Goal: Task Accomplishment & Management: Manage account settings

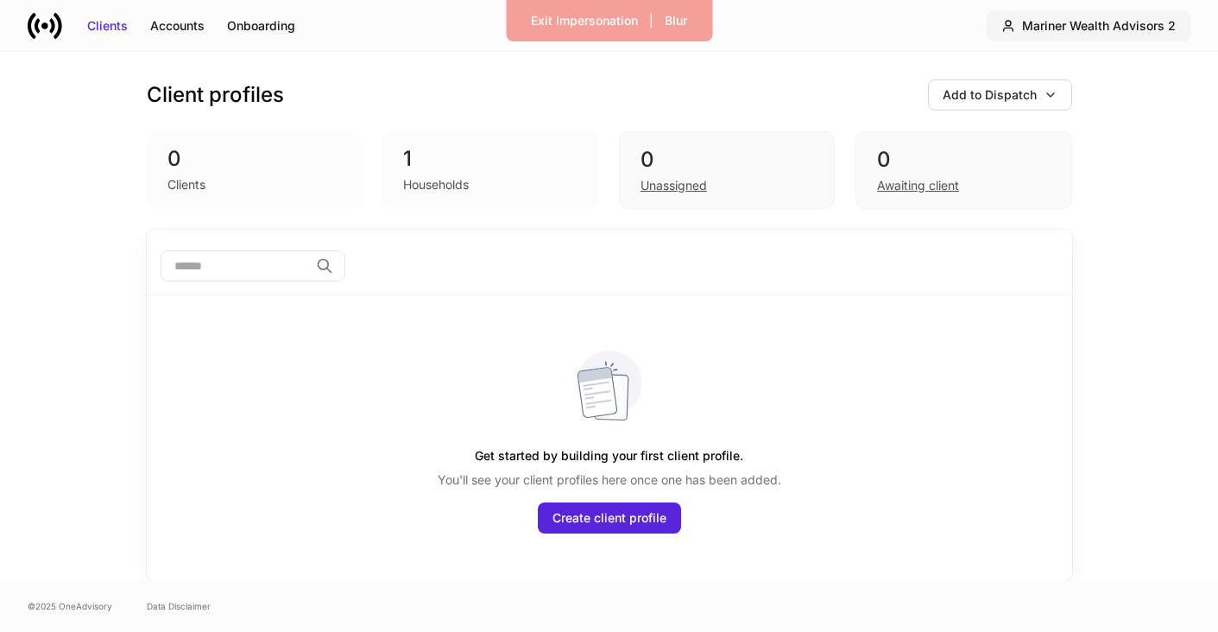
click at [1138, 28] on div "Mariner Wealth Advisors 2" at bounding box center [1099, 25] width 154 height 17
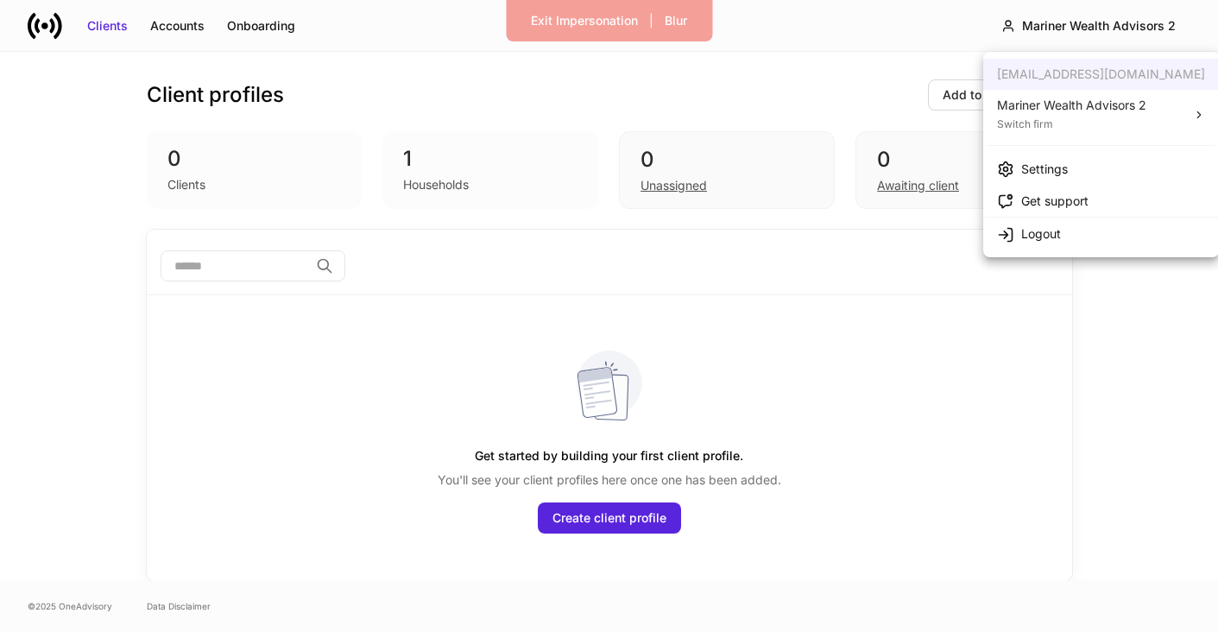
click at [1074, 103] on div "Mariner Wealth Advisors 2" at bounding box center [1071, 105] width 149 height 17
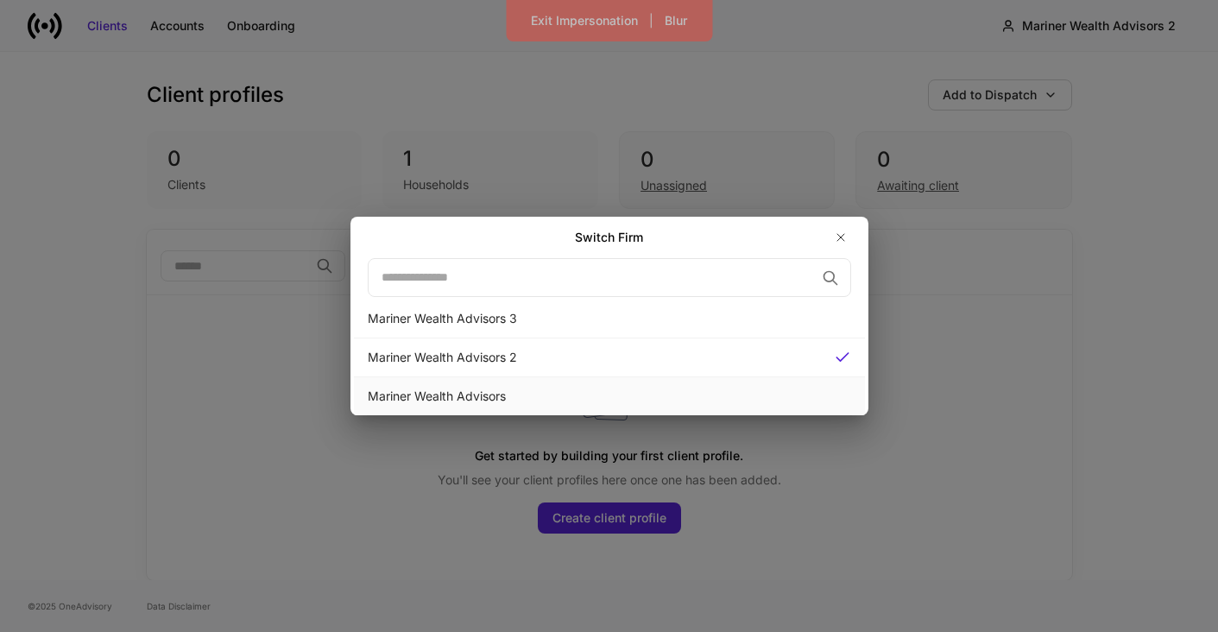
click at [483, 392] on div "Mariner Wealth Advisors" at bounding box center [609, 395] width 483 height 17
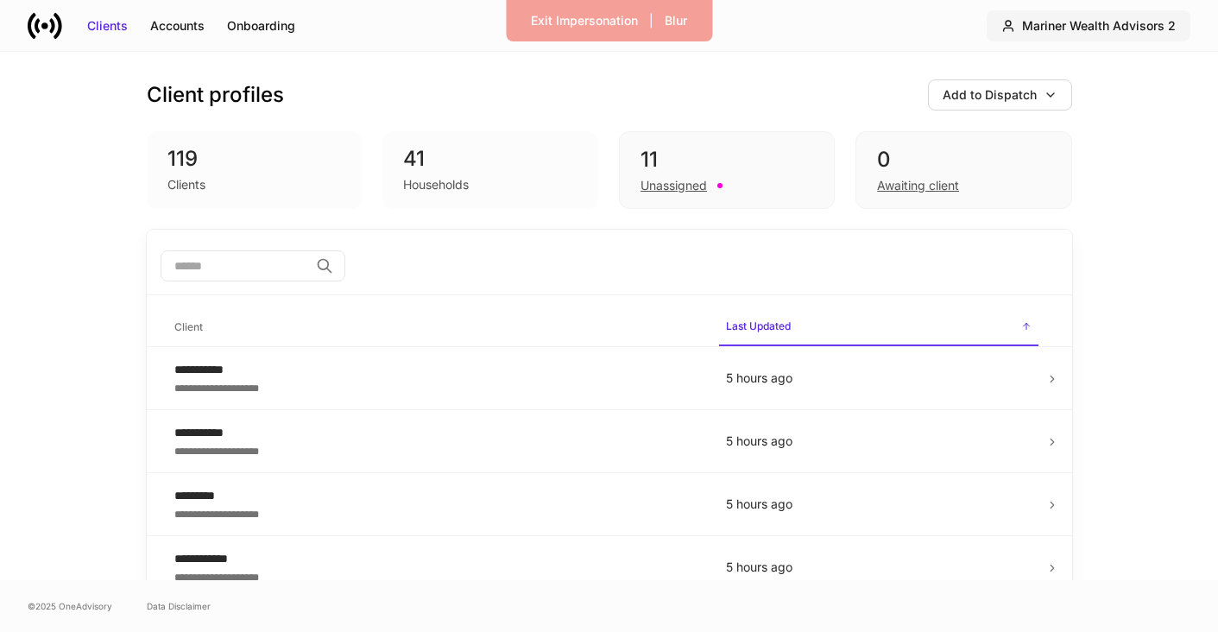
click at [1119, 37] on button "Mariner Wealth Advisors 2" at bounding box center [1088, 25] width 204 height 31
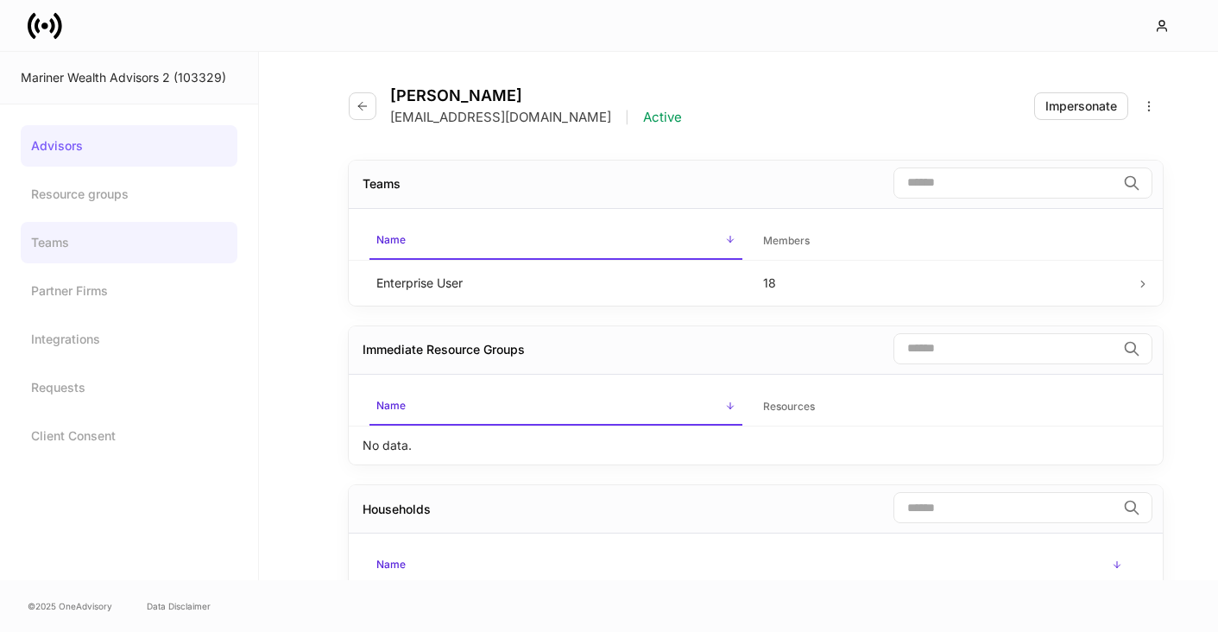
click at [78, 237] on link "Teams" at bounding box center [129, 242] width 217 height 41
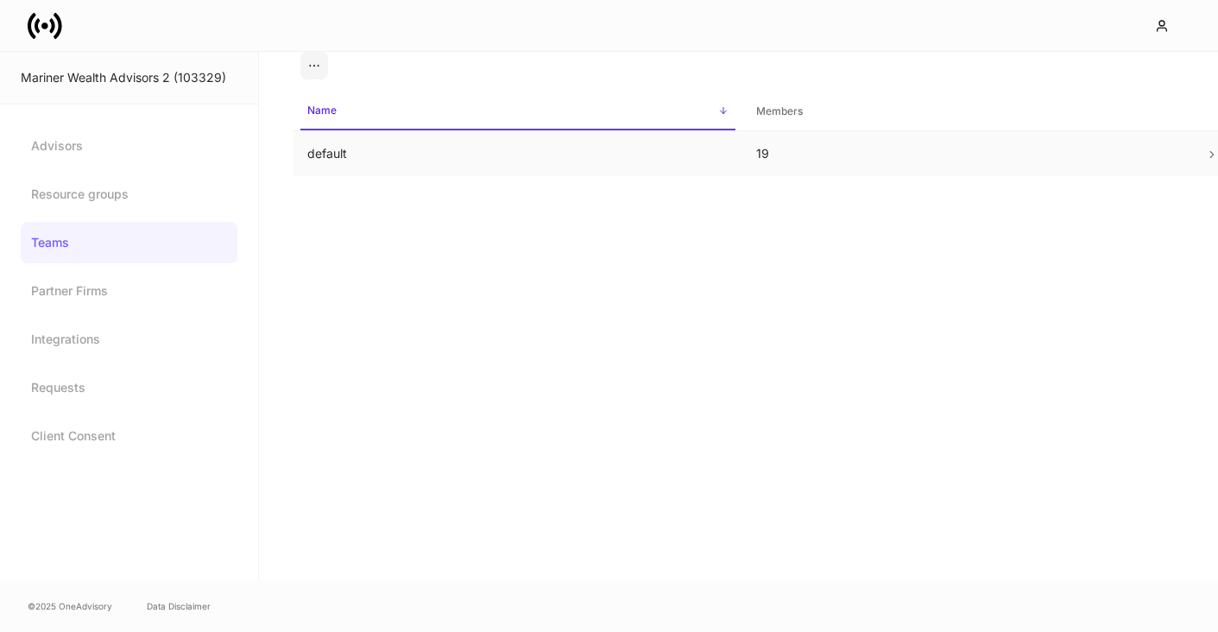
click at [350, 163] on td "default" at bounding box center [517, 154] width 449 height 46
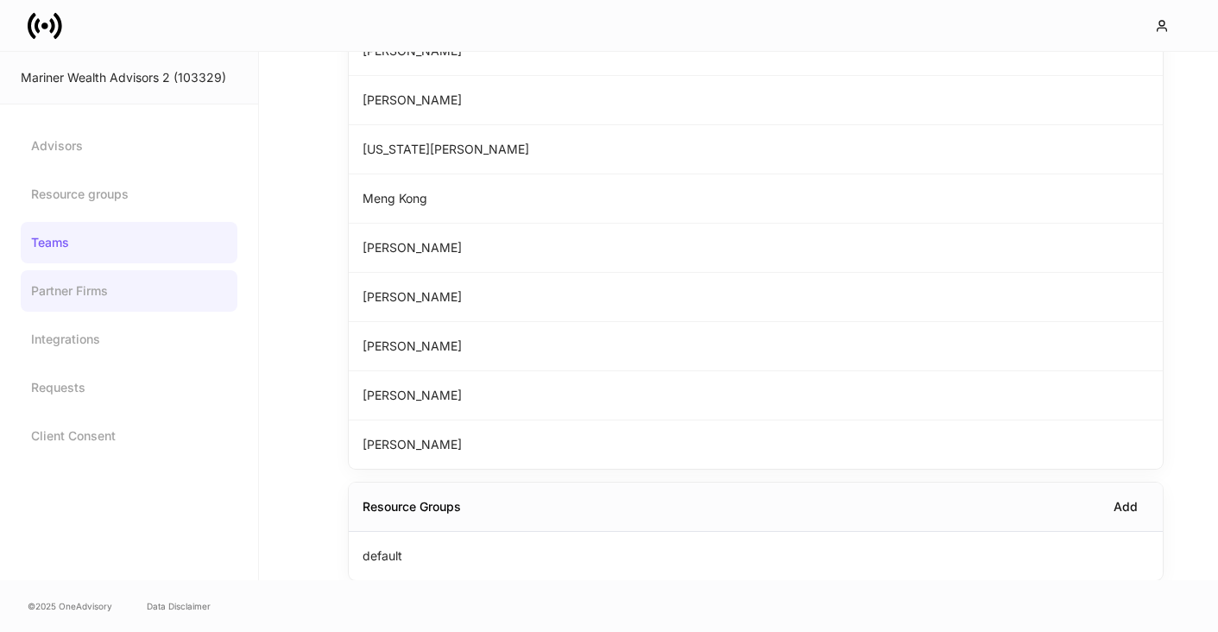
scroll to position [642, 0]
click at [80, 236] on link "Teams" at bounding box center [129, 242] width 217 height 41
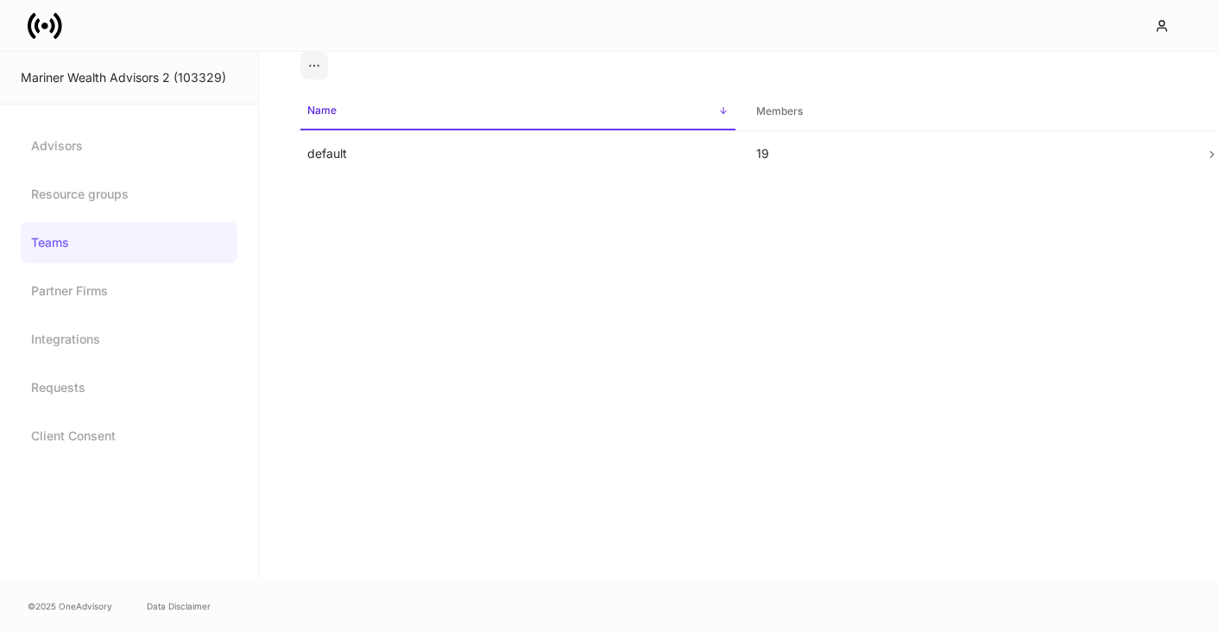
click at [76, 252] on link "Teams" at bounding box center [129, 242] width 217 height 41
click at [41, 142] on link "Advisors" at bounding box center [129, 145] width 217 height 41
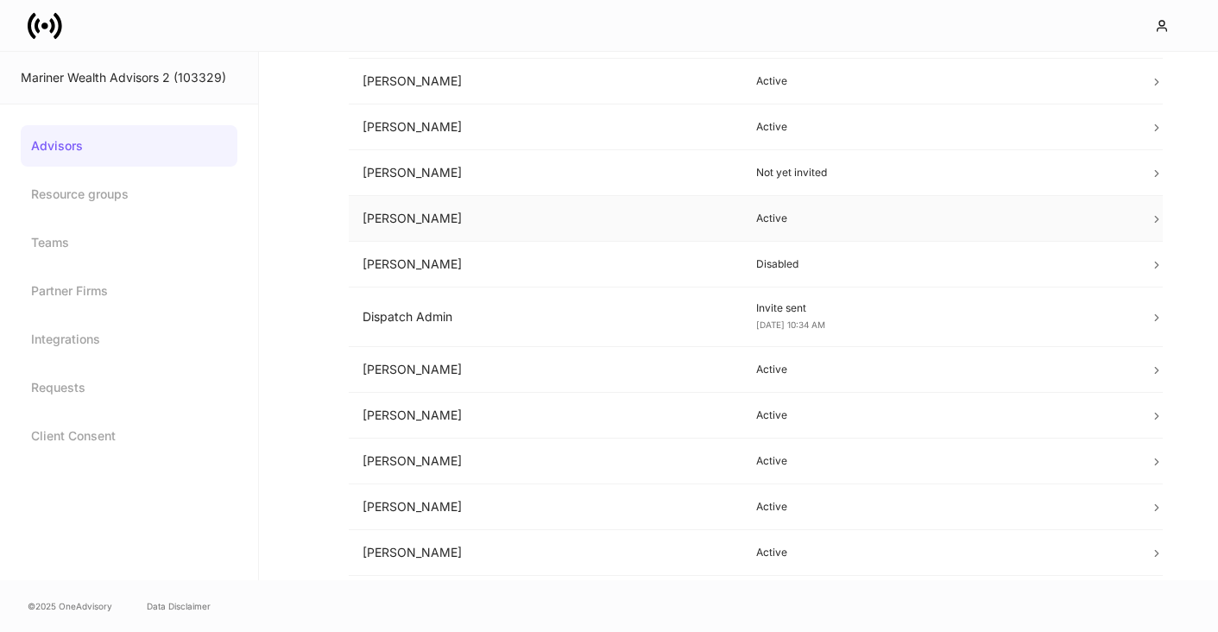
scroll to position [185, 0]
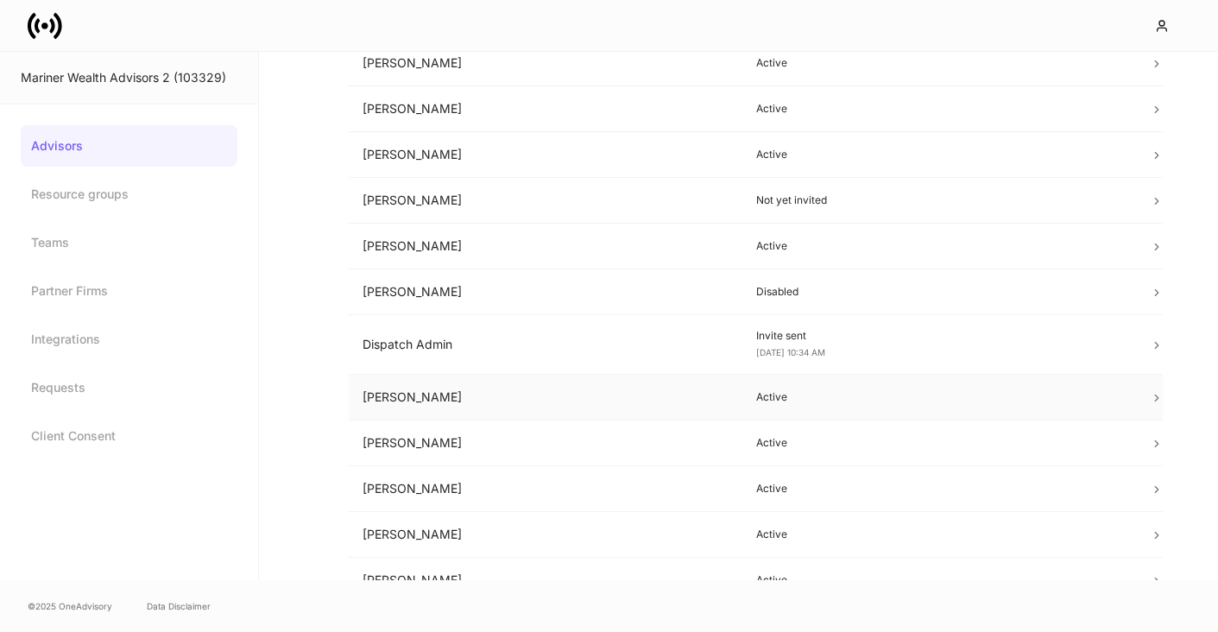
click at [479, 392] on td "Femi Onakoya" at bounding box center [546, 398] width 394 height 46
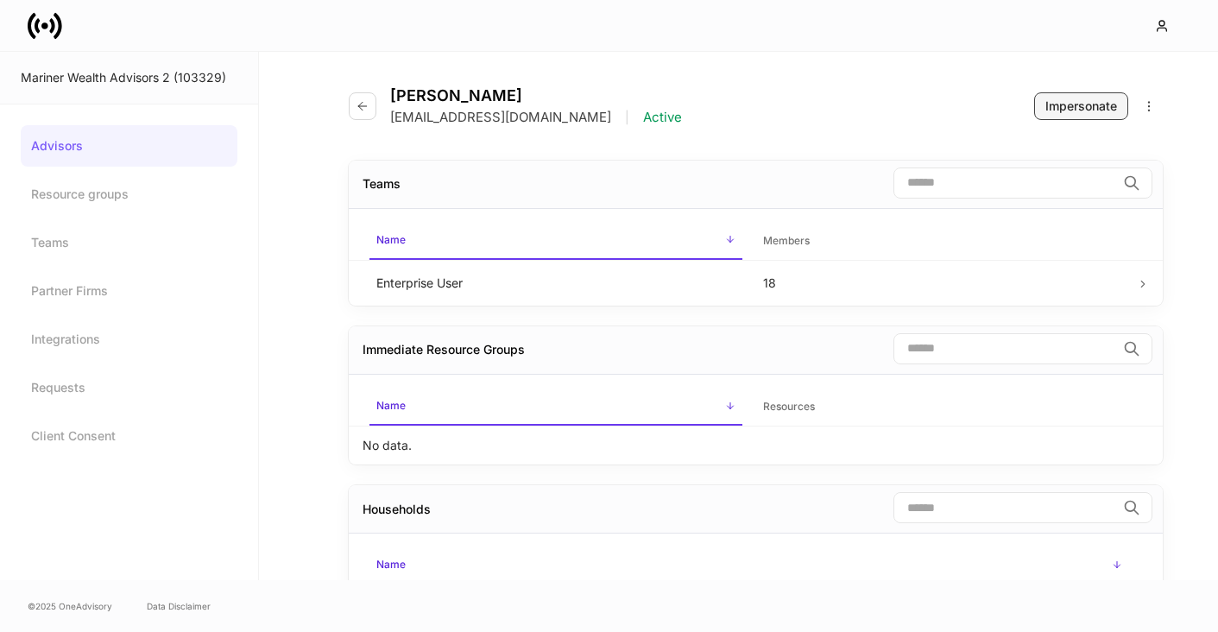
click at [1104, 104] on div "Impersonate" at bounding box center [1081, 106] width 72 height 17
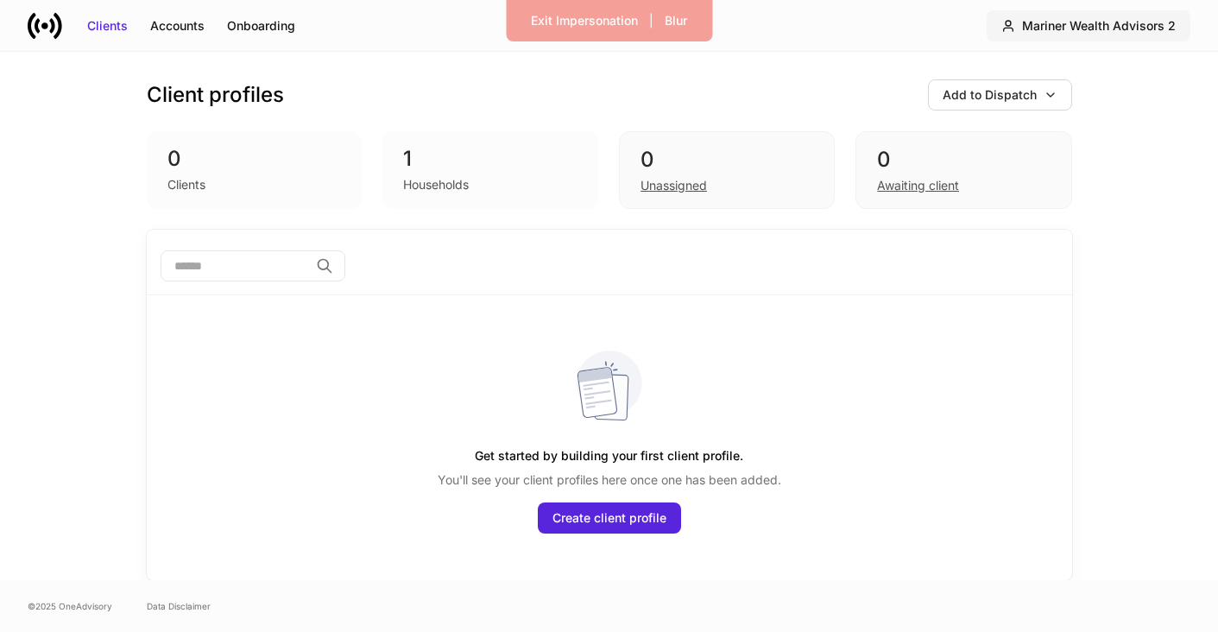
click at [1112, 29] on div "Mariner Wealth Advisors 2" at bounding box center [1099, 25] width 154 height 17
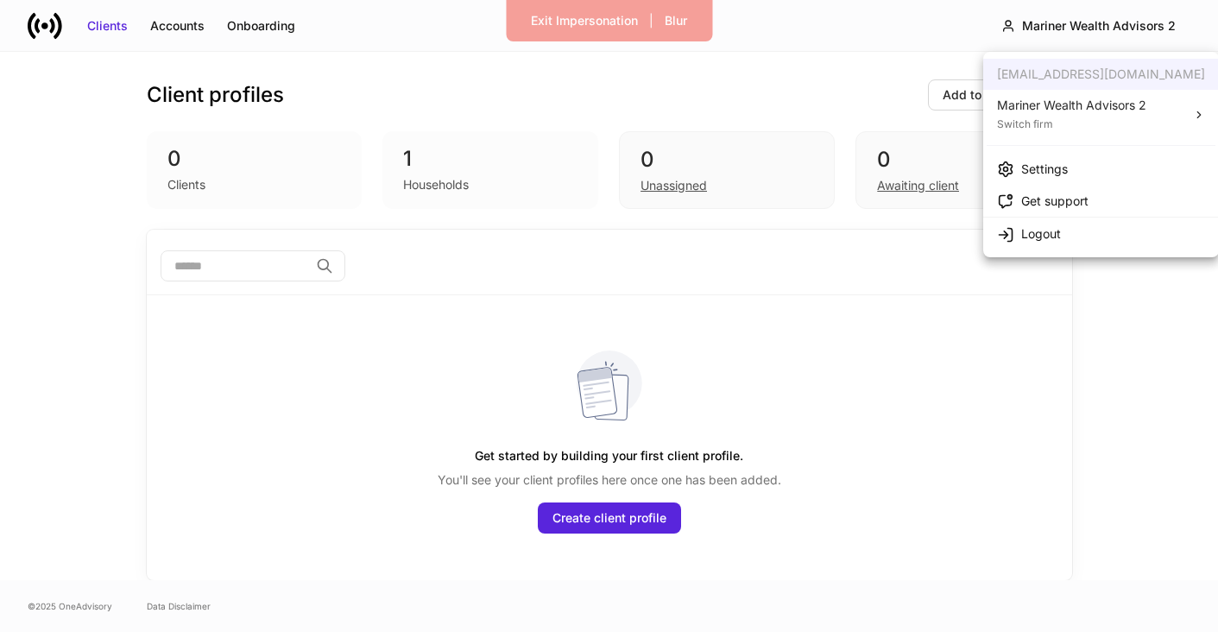
click at [1063, 105] on div "Mariner Wealth Advisors 2" at bounding box center [1071, 105] width 149 height 17
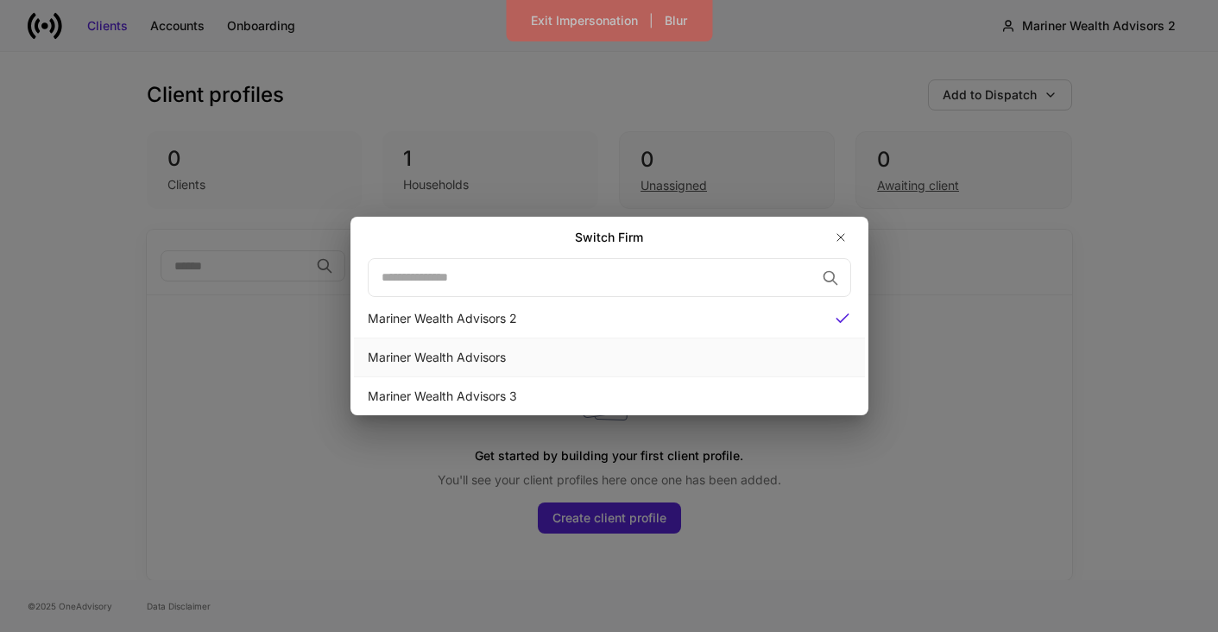
click at [651, 357] on div "Mariner Wealth Advisors" at bounding box center [609, 357] width 483 height 17
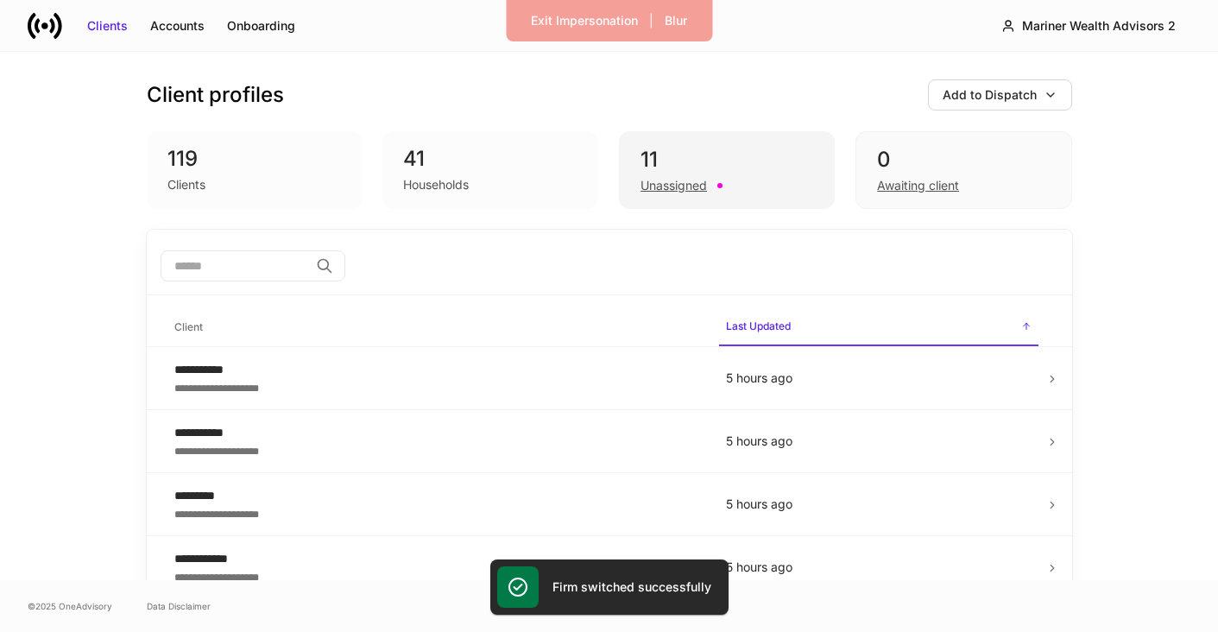
click at [667, 179] on div "Unassigned" at bounding box center [673, 185] width 66 height 17
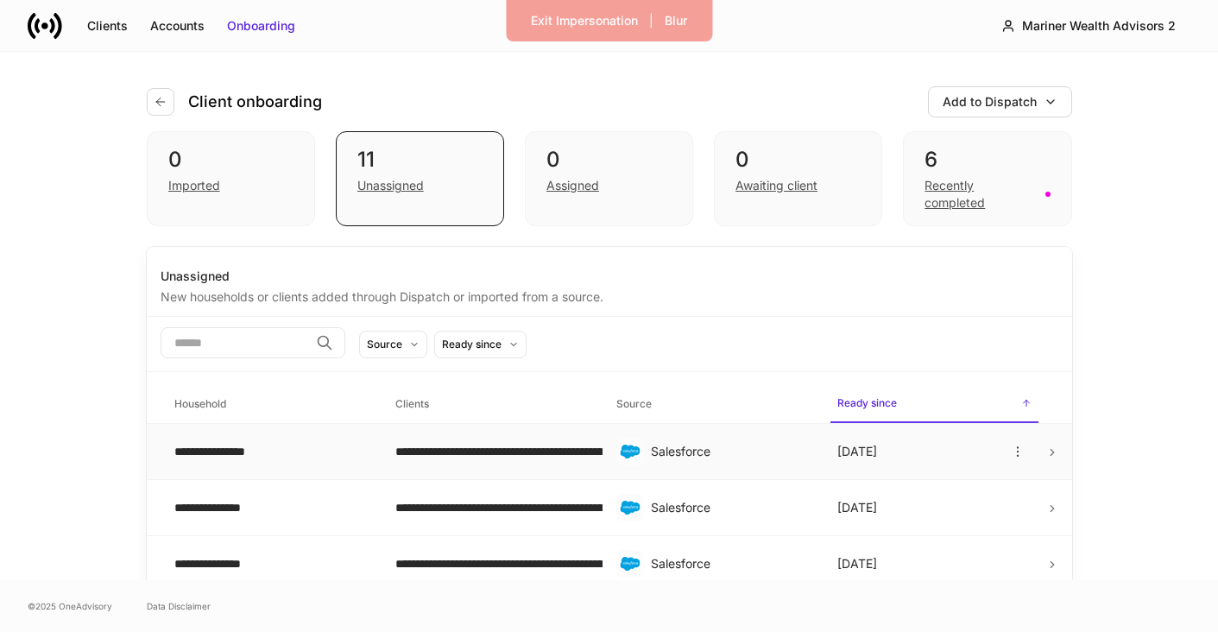
click at [633, 453] on icon at bounding box center [630, 451] width 20 height 14
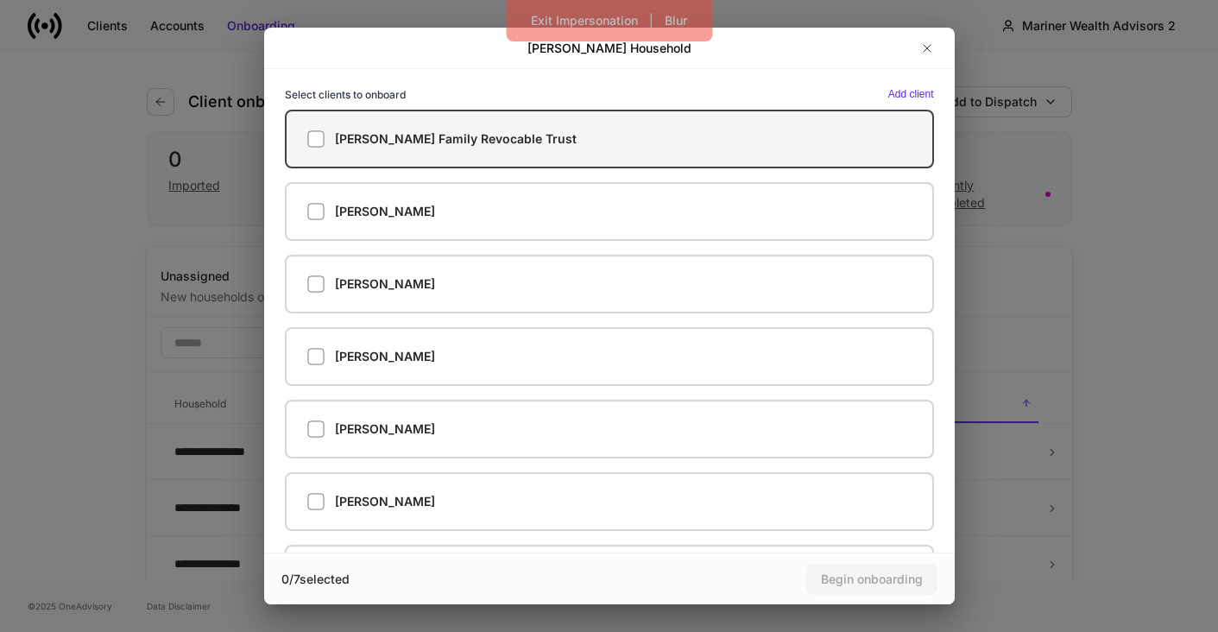
click at [791, 117] on label "Johnson Family Revocable Trust" at bounding box center [609, 139] width 649 height 59
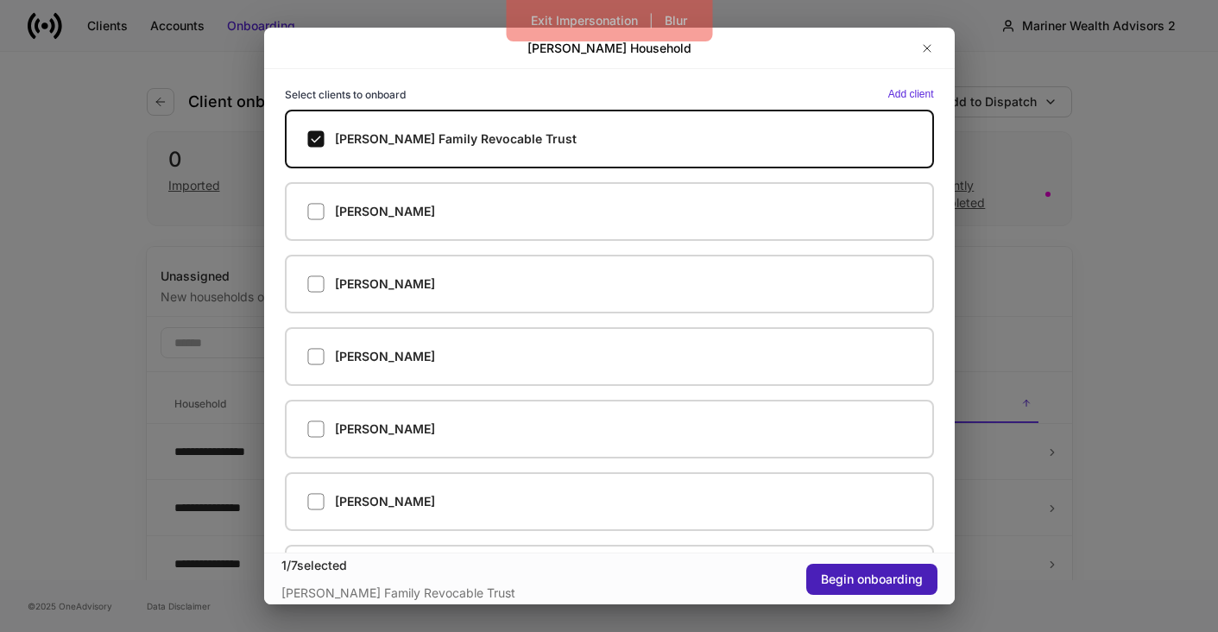
click at [891, 575] on div "Begin onboarding" at bounding box center [872, 578] width 102 height 17
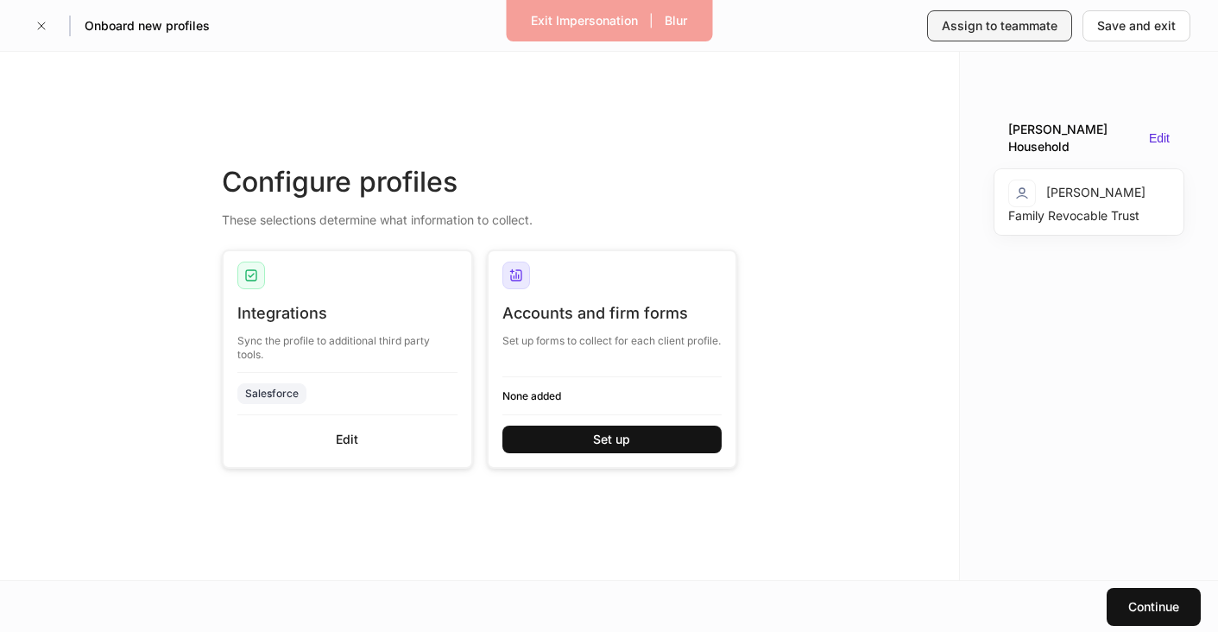
click at [1019, 35] on button "Assign to teammate" at bounding box center [999, 25] width 145 height 31
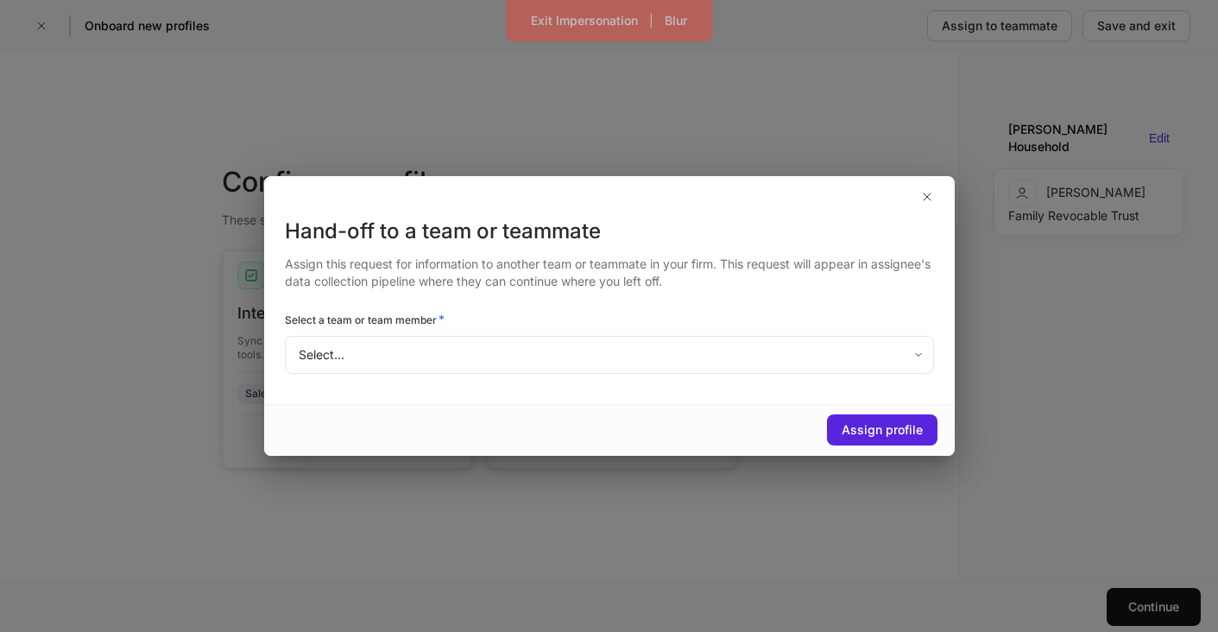
click at [641, 343] on body "Exit Impersonation | Blur Onboard new profiles Assign to teammate Save and exit…" at bounding box center [609, 316] width 1218 height 632
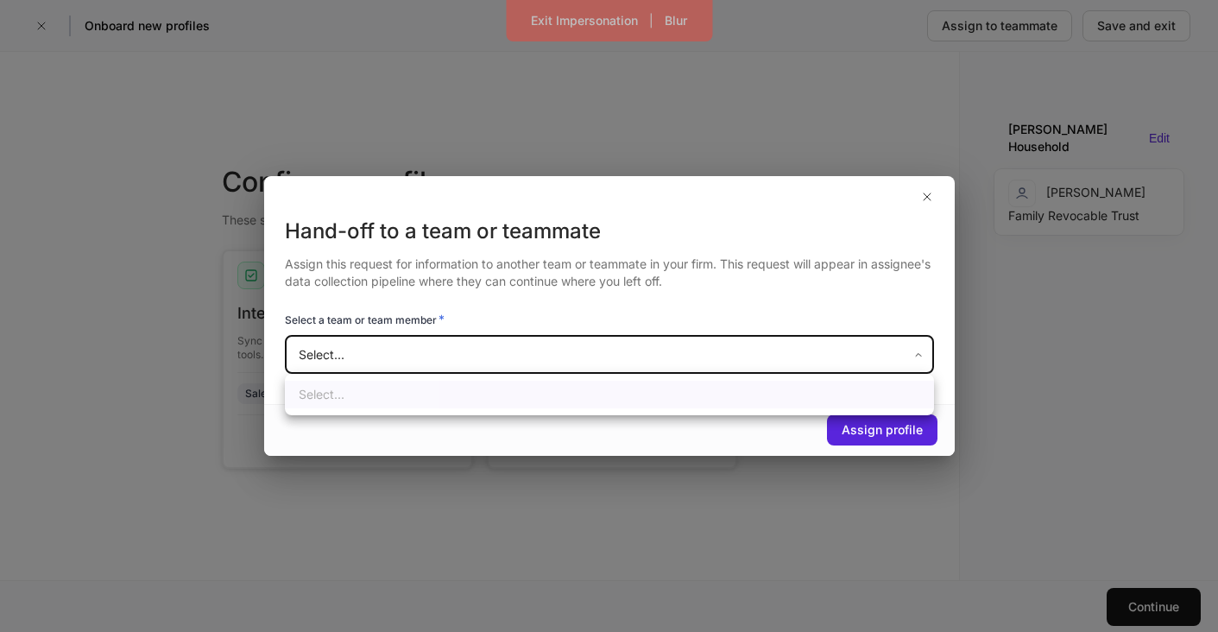
click at [641, 343] on div at bounding box center [609, 316] width 1218 height 632
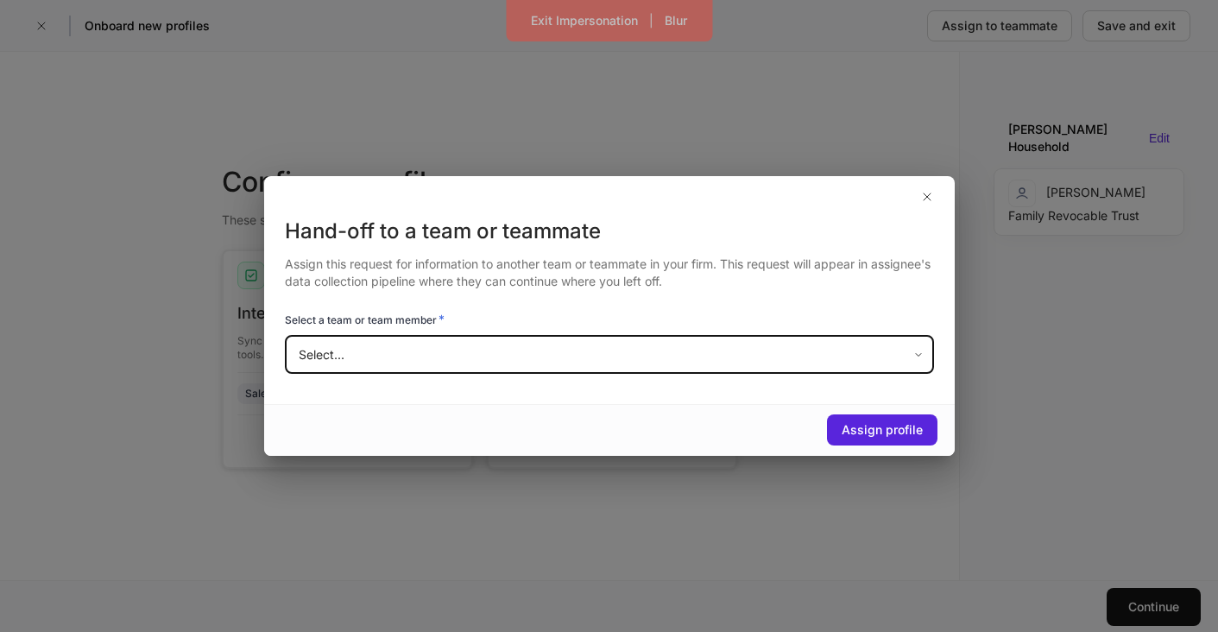
click at [636, 379] on div "Hand-off to a team or teammate Assign this request for information to another t…" at bounding box center [609, 310] width 690 height 186
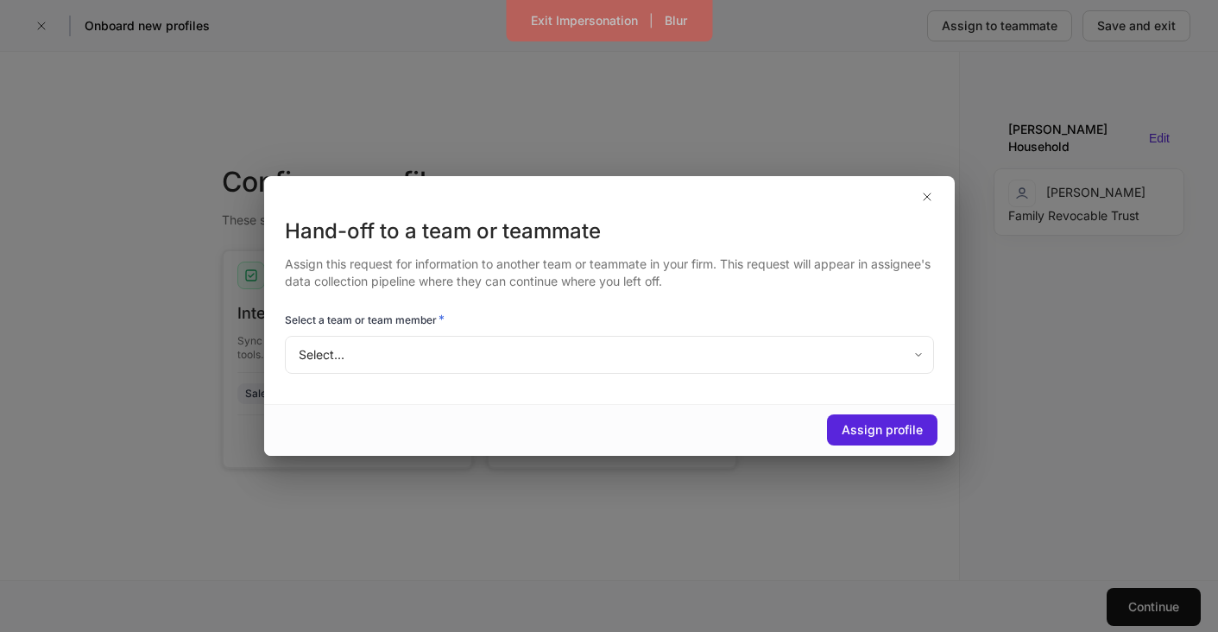
click at [667, 237] on div "Hand-off to a team or teammate" at bounding box center [609, 231] width 649 height 28
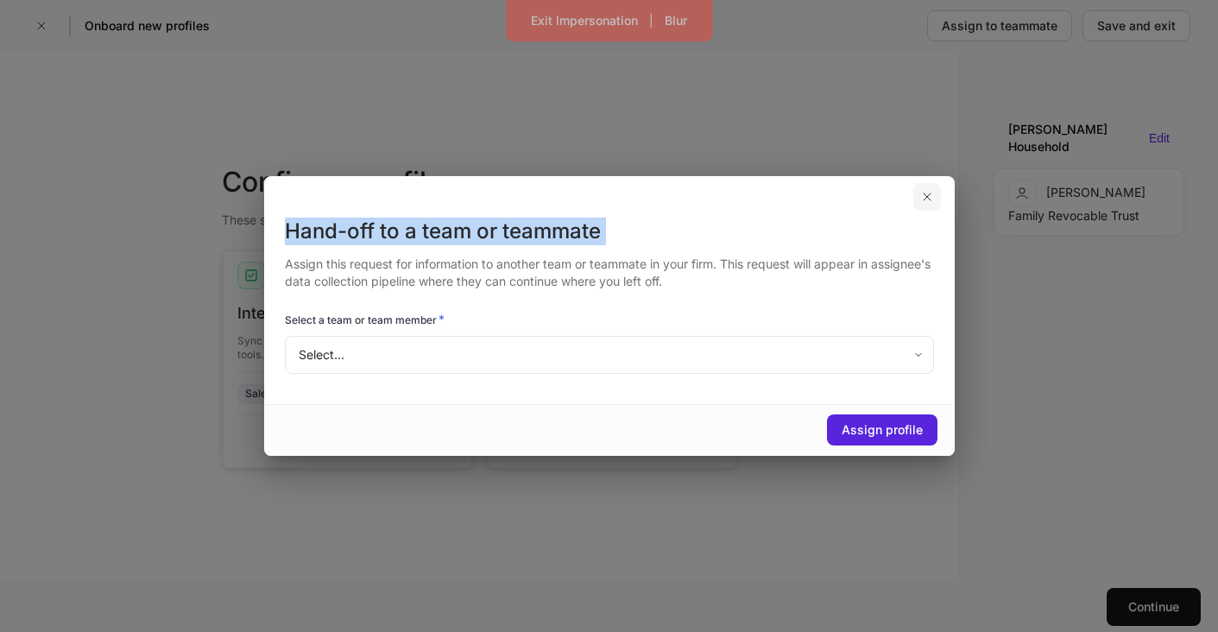
click at [933, 196] on icon "button" at bounding box center [927, 197] width 14 height 14
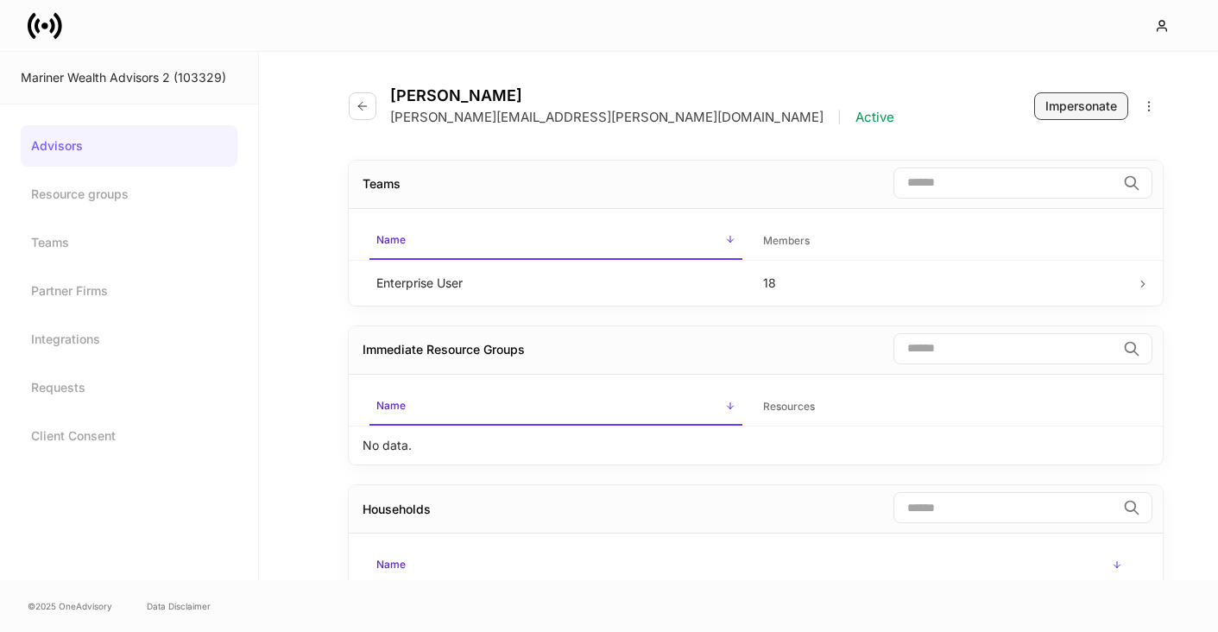
click at [1078, 94] on button "Impersonate" at bounding box center [1081, 106] width 94 height 28
click at [1079, 115] on button "Impersonate" at bounding box center [1081, 106] width 94 height 28
click at [1153, 23] on button "button" at bounding box center [1165, 25] width 50 height 31
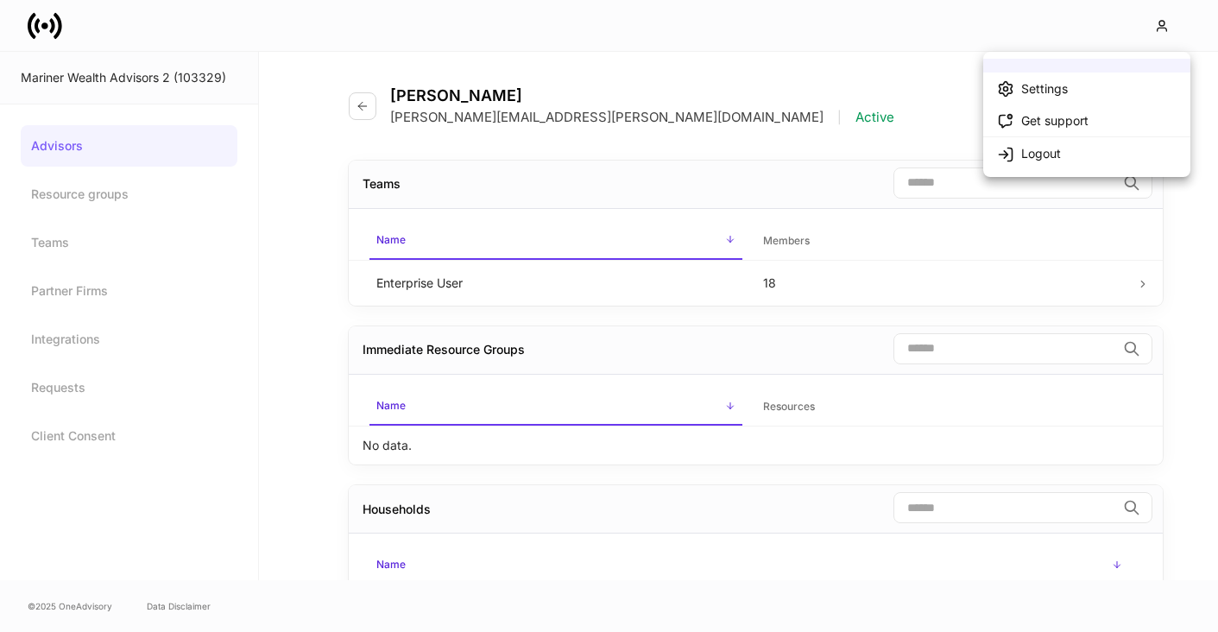
click at [943, 26] on div at bounding box center [609, 316] width 1218 height 632
